Goal: Task Accomplishment & Management: Manage account settings

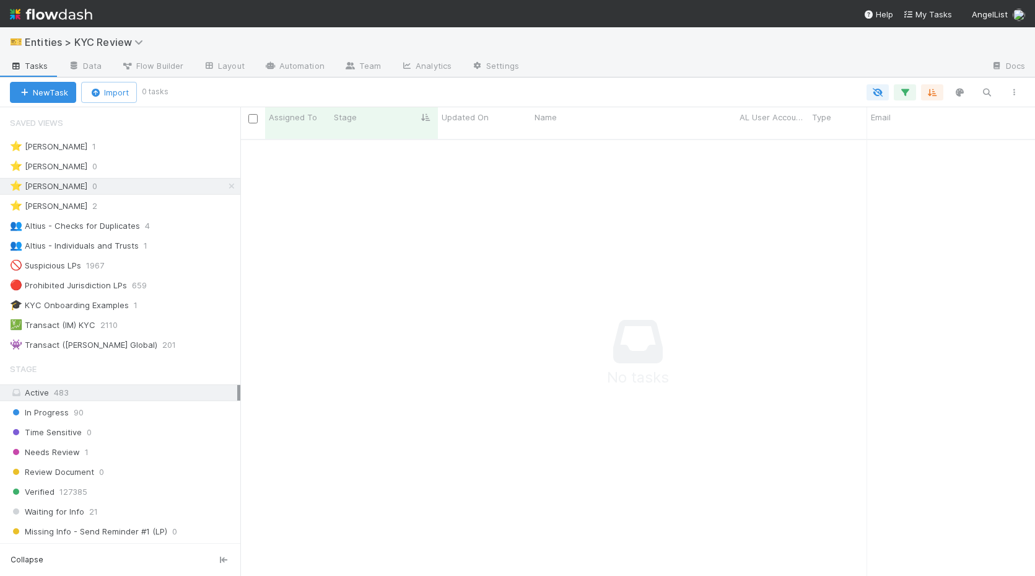
scroll to position [446, 795]
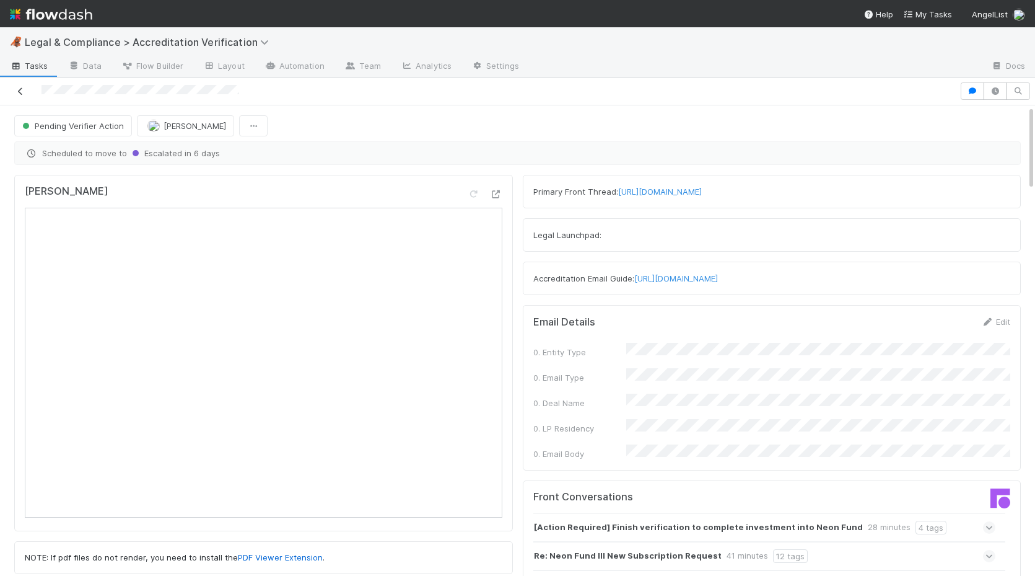
click at [20, 92] on icon at bounding box center [20, 91] width 12 height 8
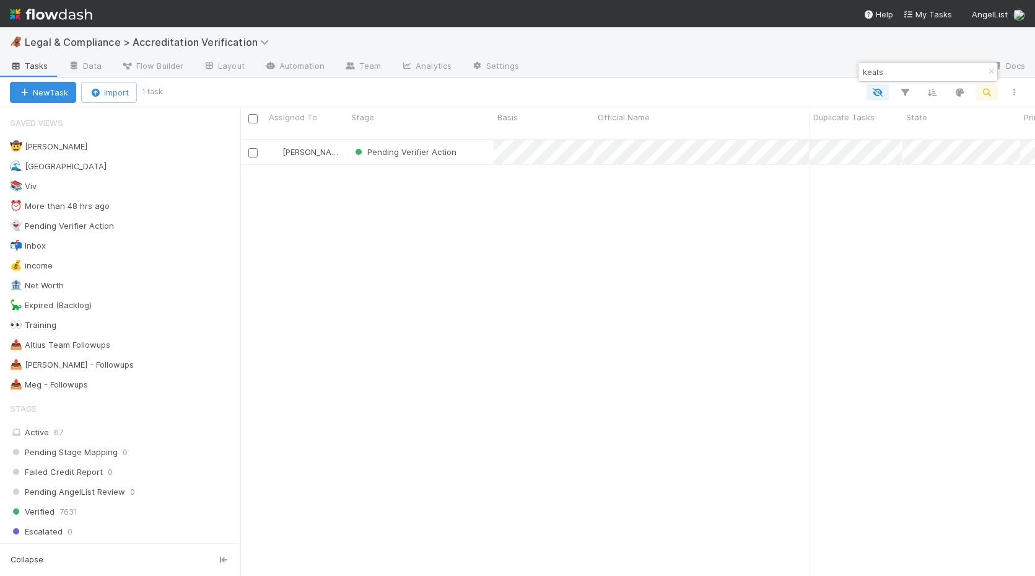
scroll to position [446, 795]
click at [991, 69] on icon "button" at bounding box center [991, 71] width 12 height 7
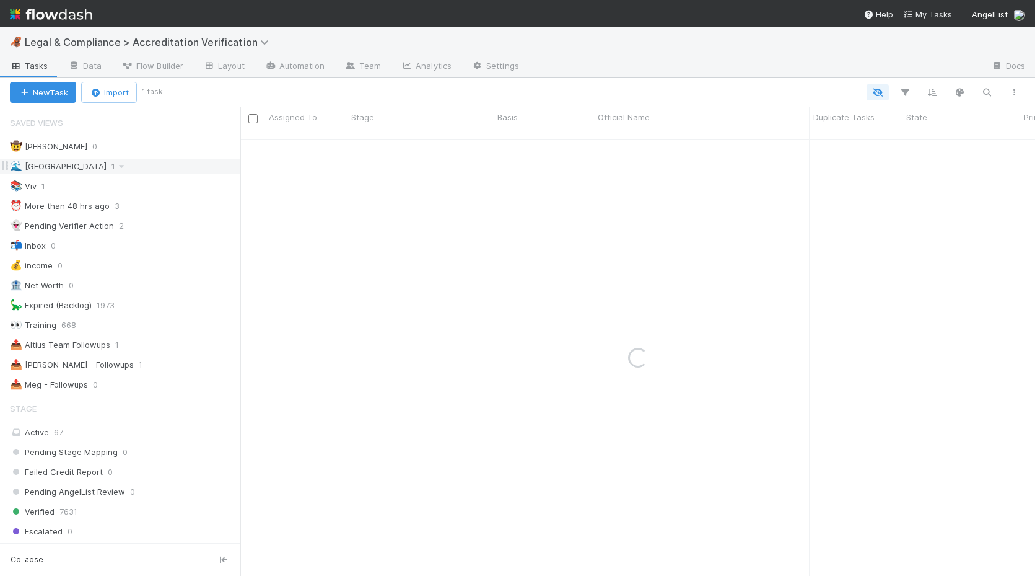
click at [139, 167] on div "🌊 Madison 1" at bounding box center [125, 166] width 230 height 15
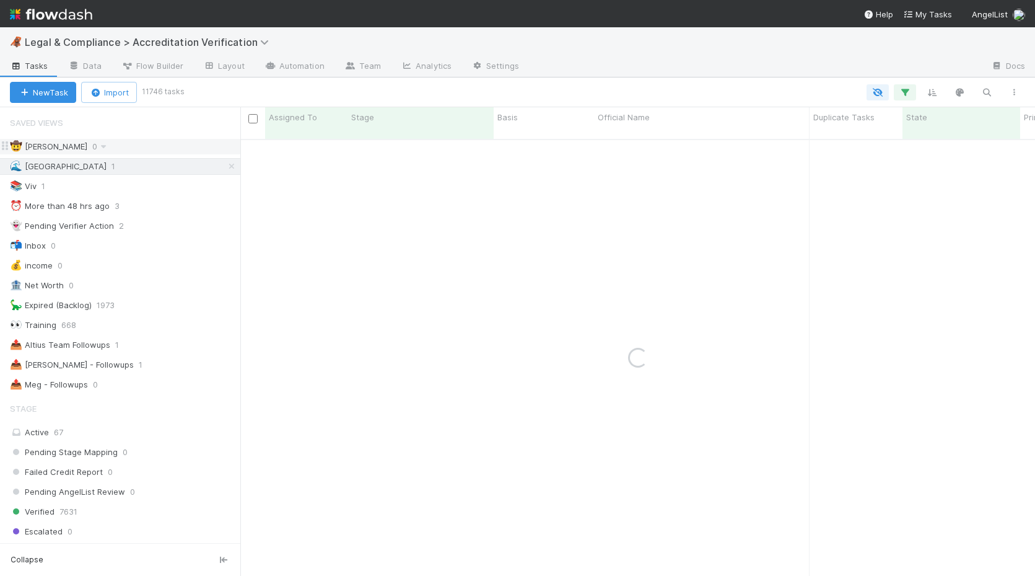
click at [149, 146] on div "🤠 Haley O'Brien 0" at bounding box center [125, 146] width 230 height 15
click at [134, 166] on div "🌊 Madison 1" at bounding box center [125, 166] width 230 height 15
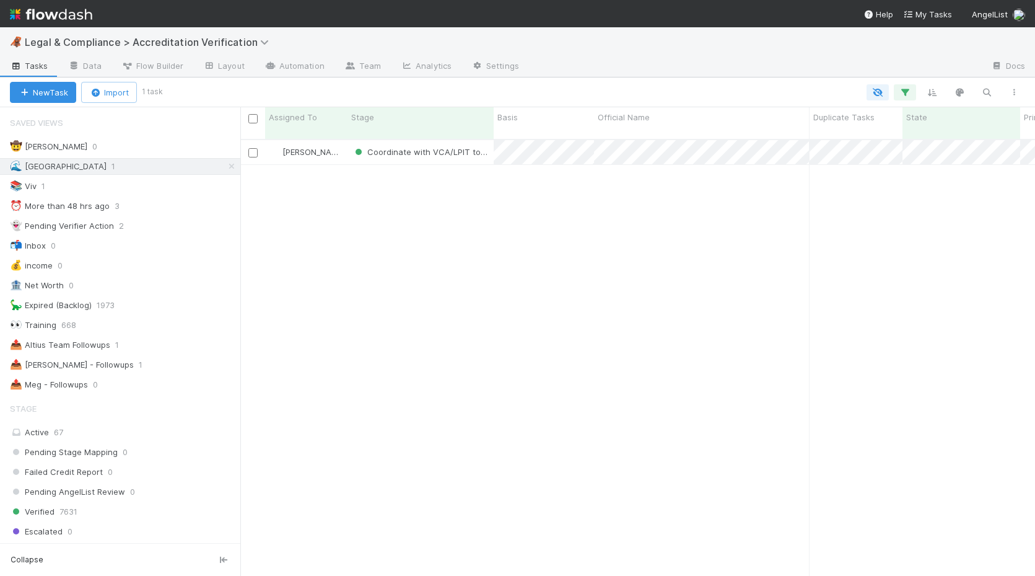
scroll to position [446, 795]
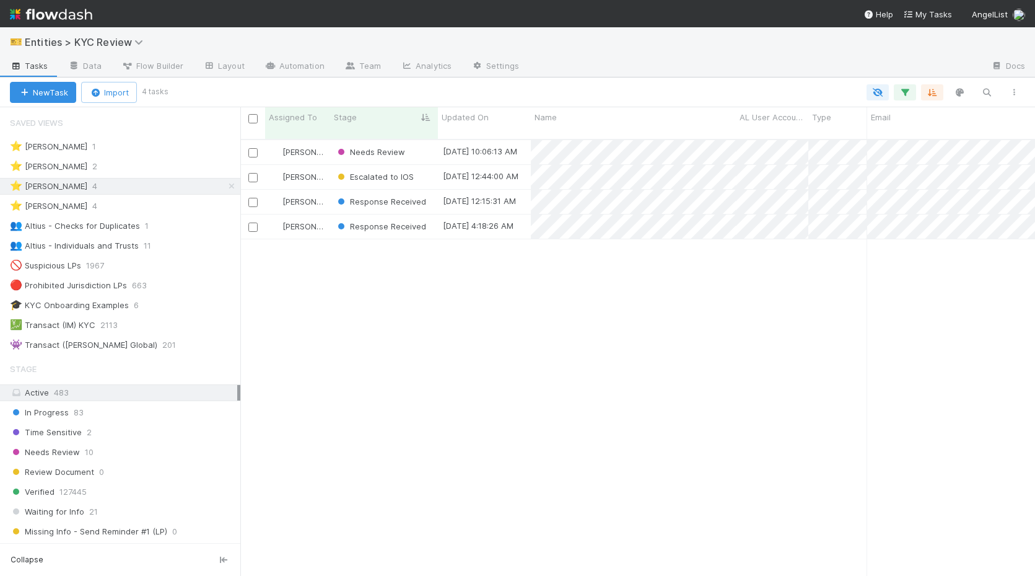
scroll to position [0, 1]
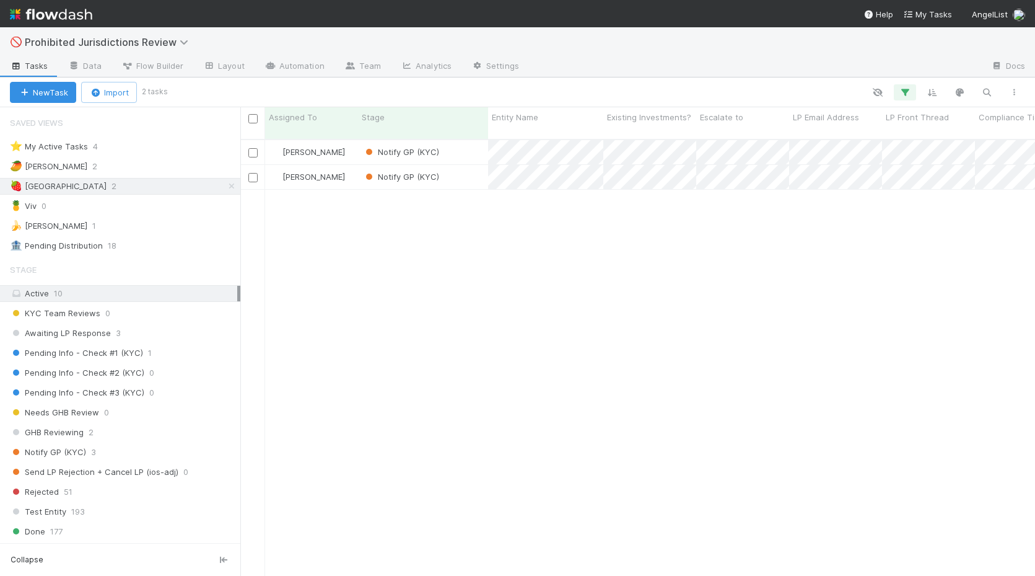
scroll to position [446, 795]
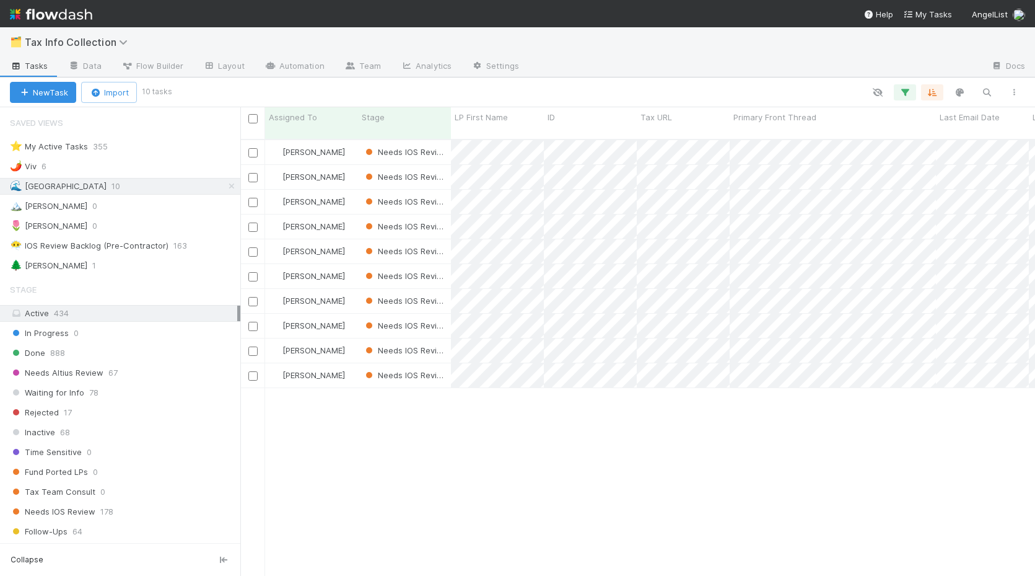
scroll to position [446, 795]
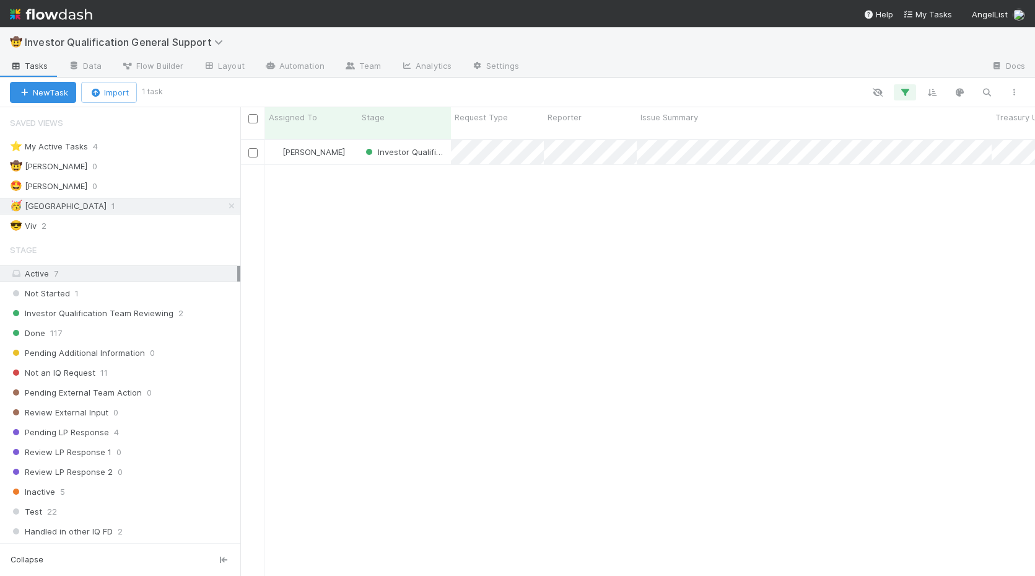
scroll to position [0, 1]
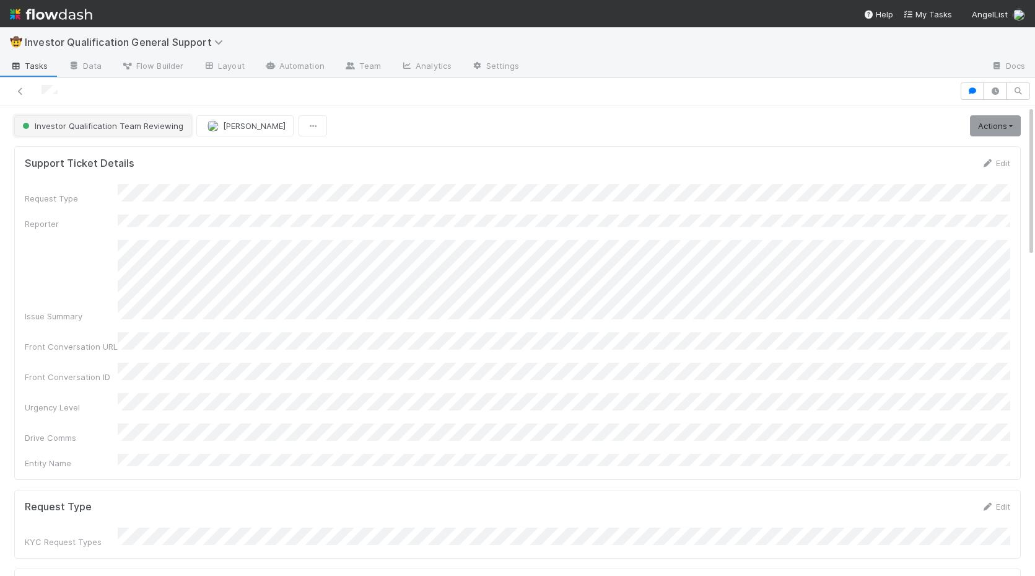
click at [106, 126] on span "Investor Qualification Team Reviewing" at bounding box center [102, 126] width 164 height 10
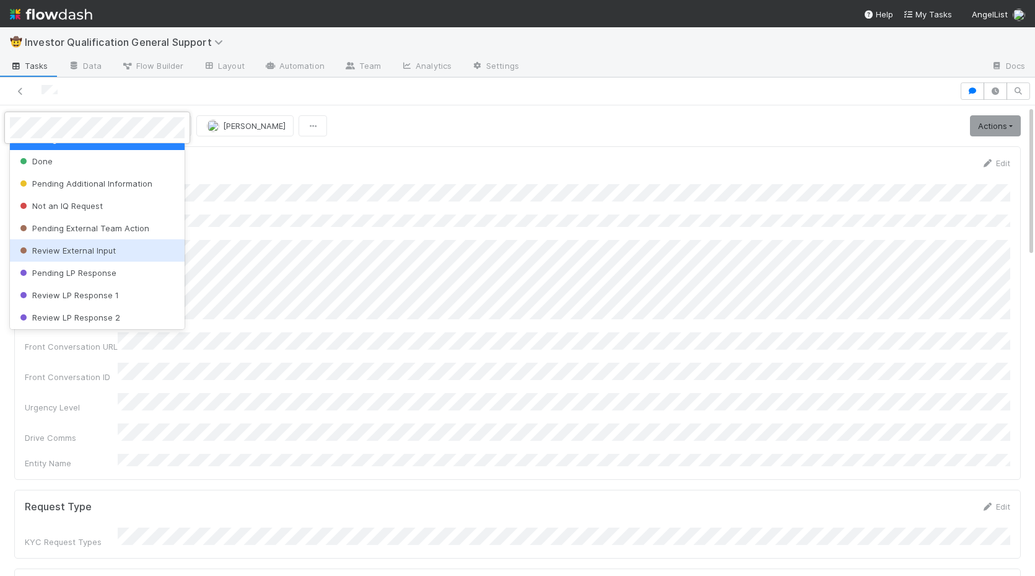
scroll to position [54, 0]
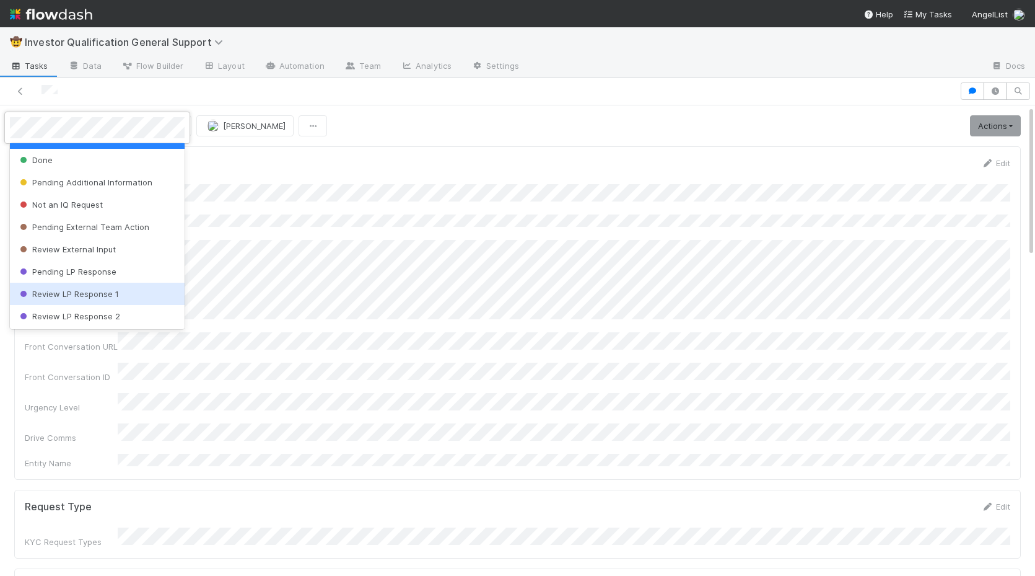
click at [72, 289] on span "Review LP Response 1" at bounding box center [68, 294] width 102 height 10
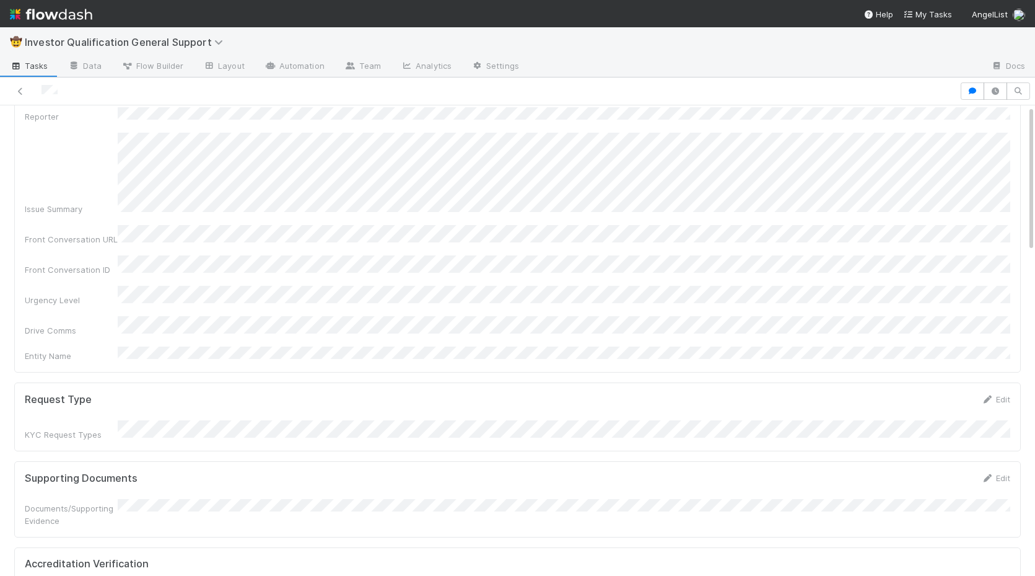
scroll to position [0, 0]
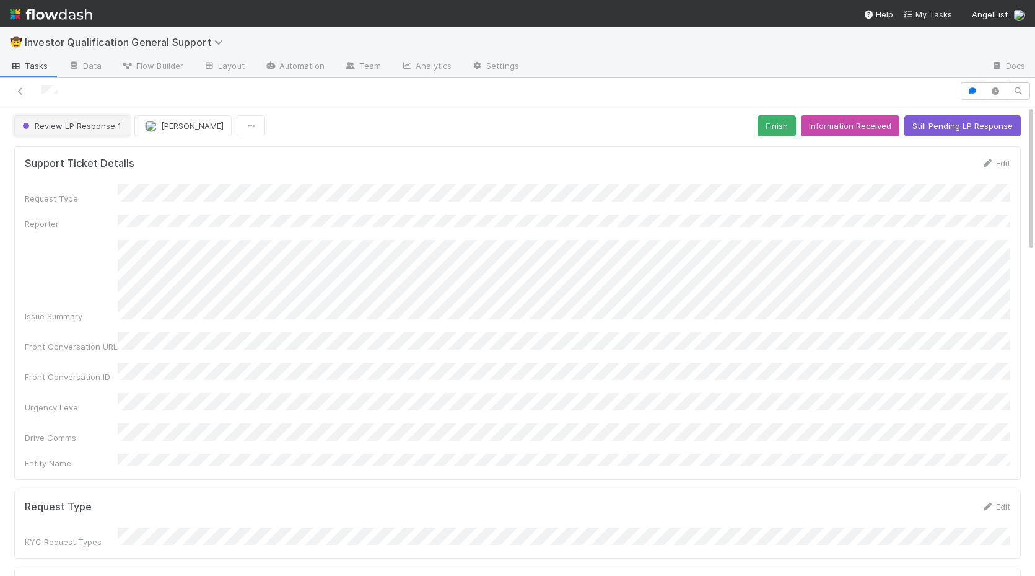
click at [42, 120] on button "Review LP Response 1" at bounding box center [71, 125] width 115 height 21
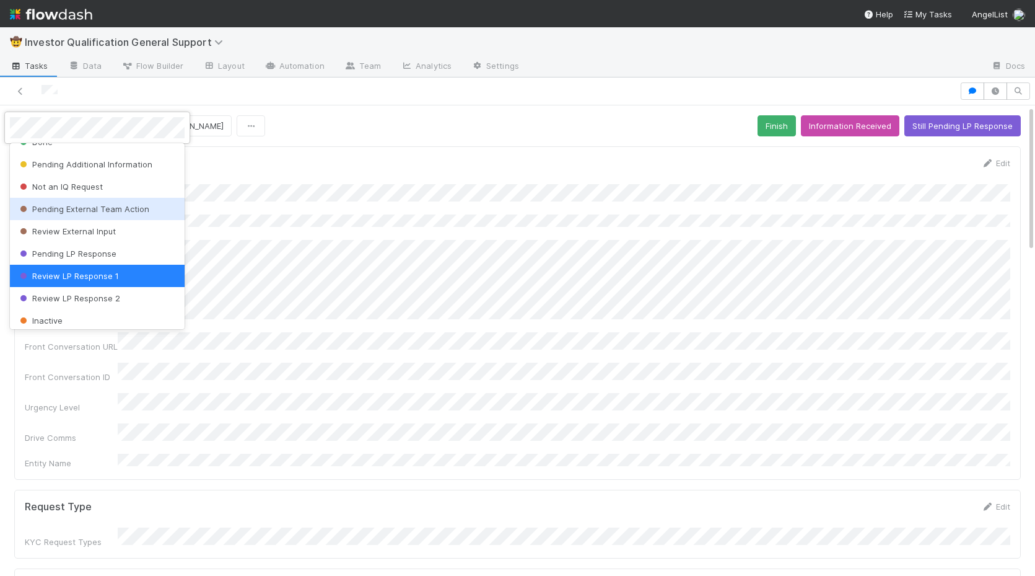
scroll to position [72, 0]
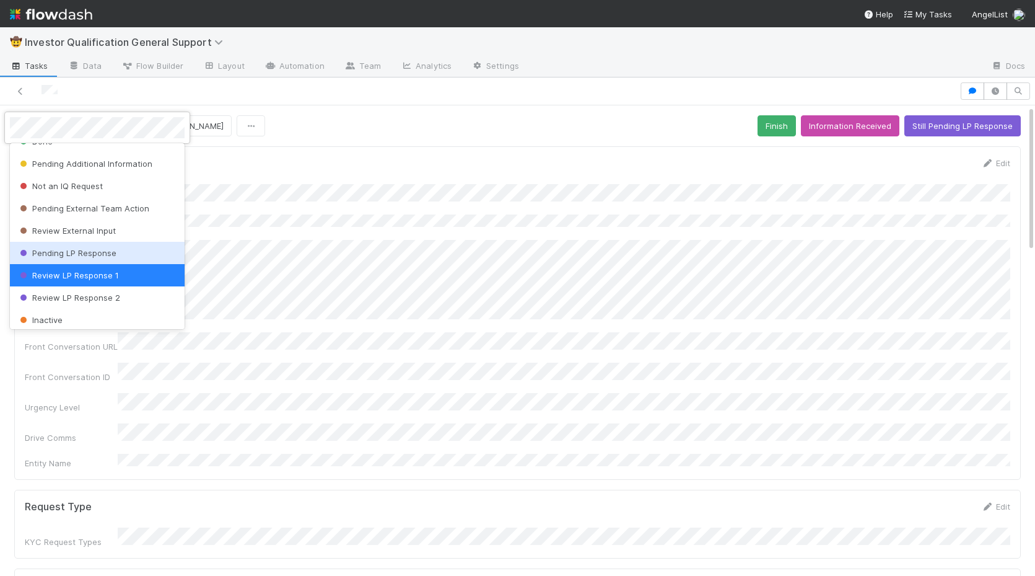
click at [59, 248] on span "Pending LP Response" at bounding box center [66, 253] width 99 height 10
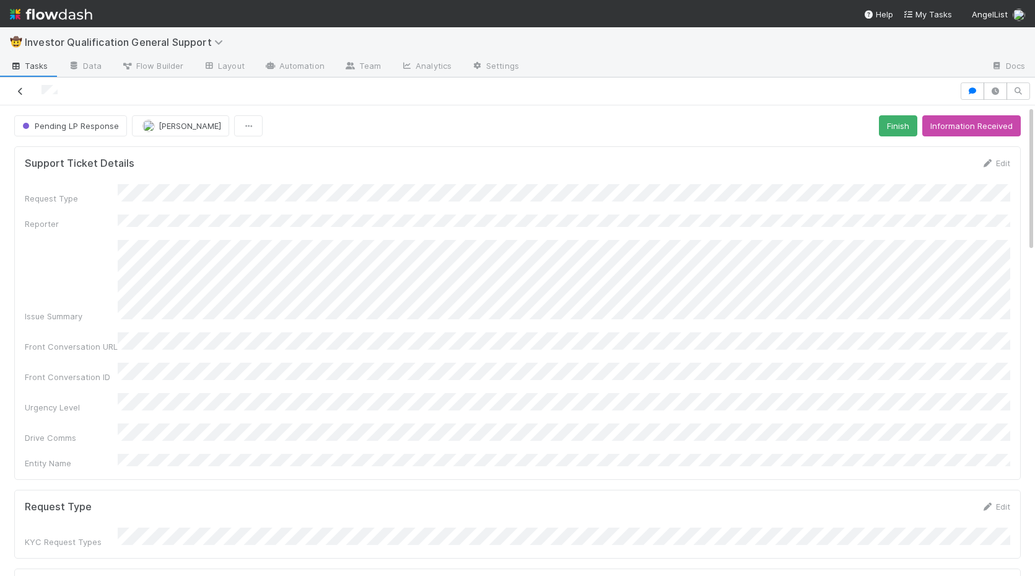
click at [19, 88] on icon at bounding box center [20, 91] width 12 height 8
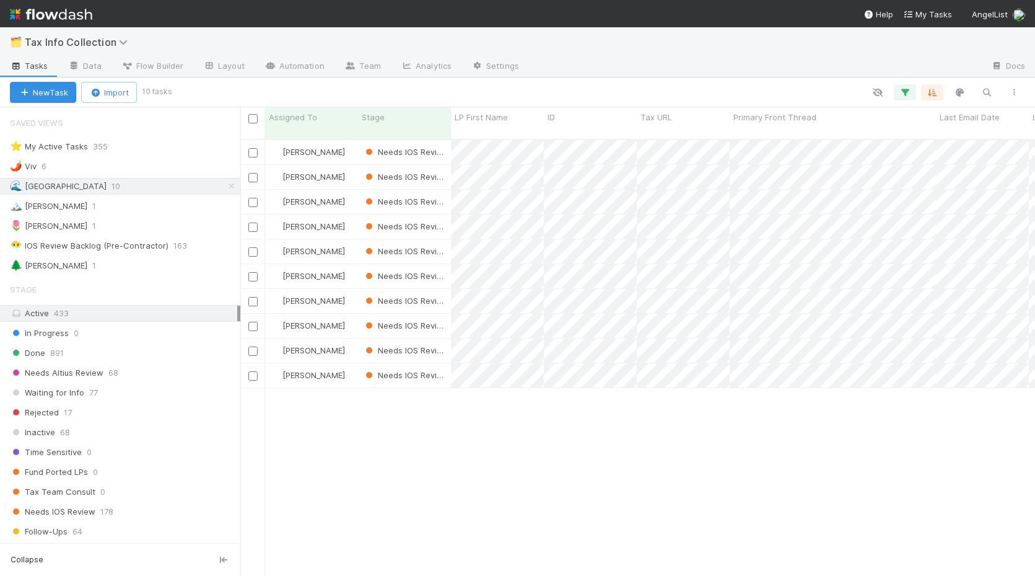
scroll to position [0, 1]
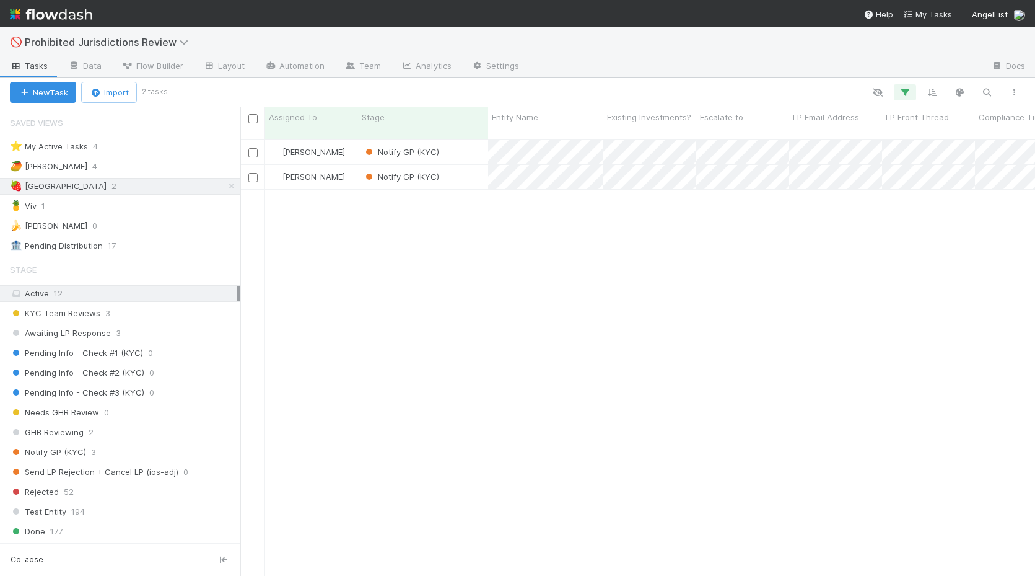
scroll to position [0, 1]
